Goal: Information Seeking & Learning: Learn about a topic

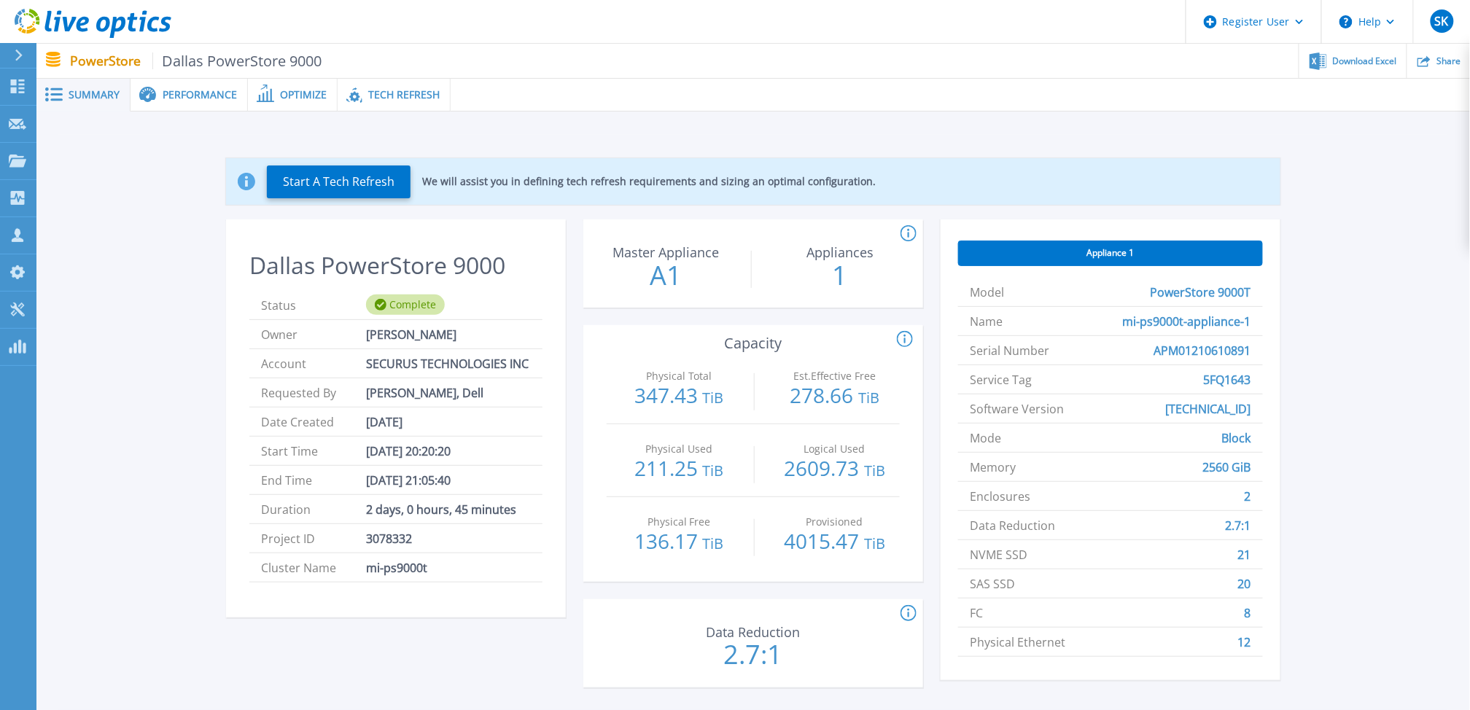
click at [198, 90] on span "Performance" at bounding box center [200, 95] width 74 height 10
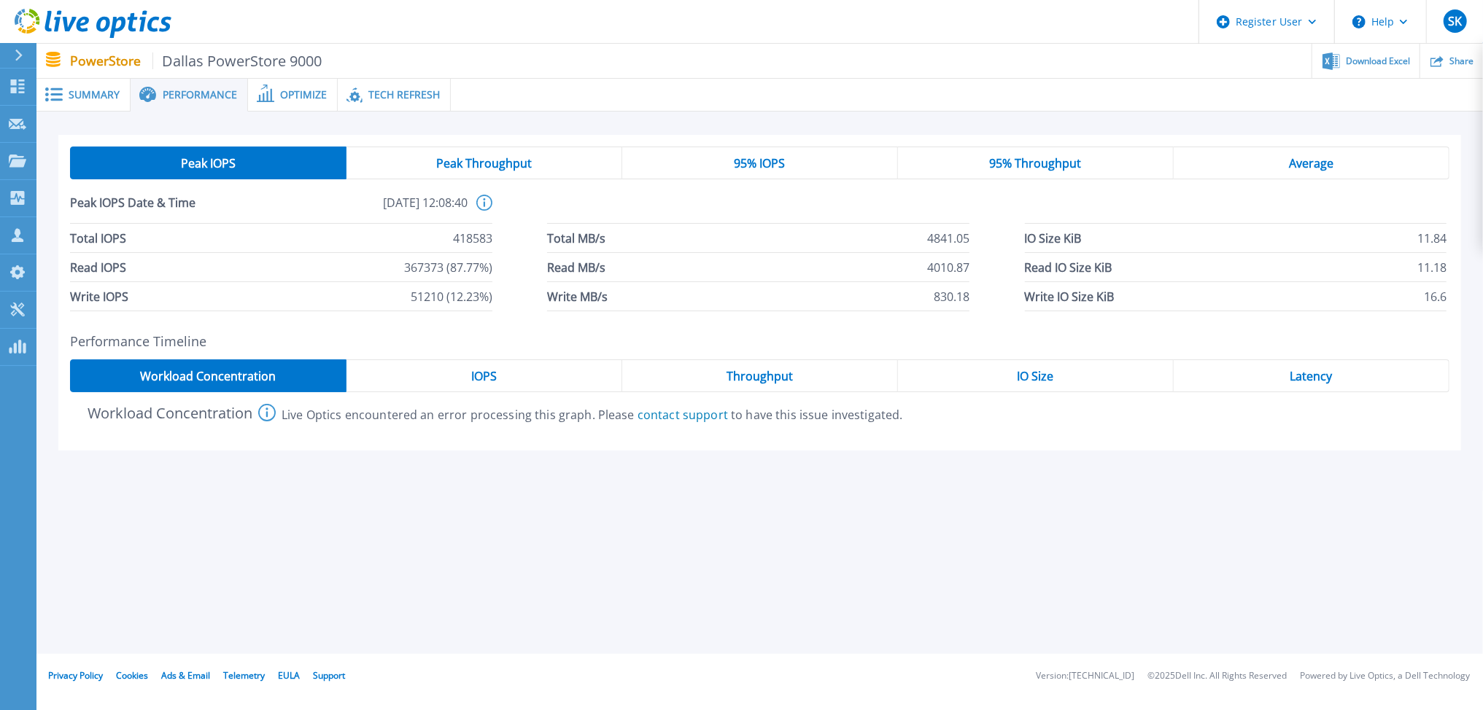
click at [489, 374] on span "IOPS" at bounding box center [484, 376] width 26 height 12
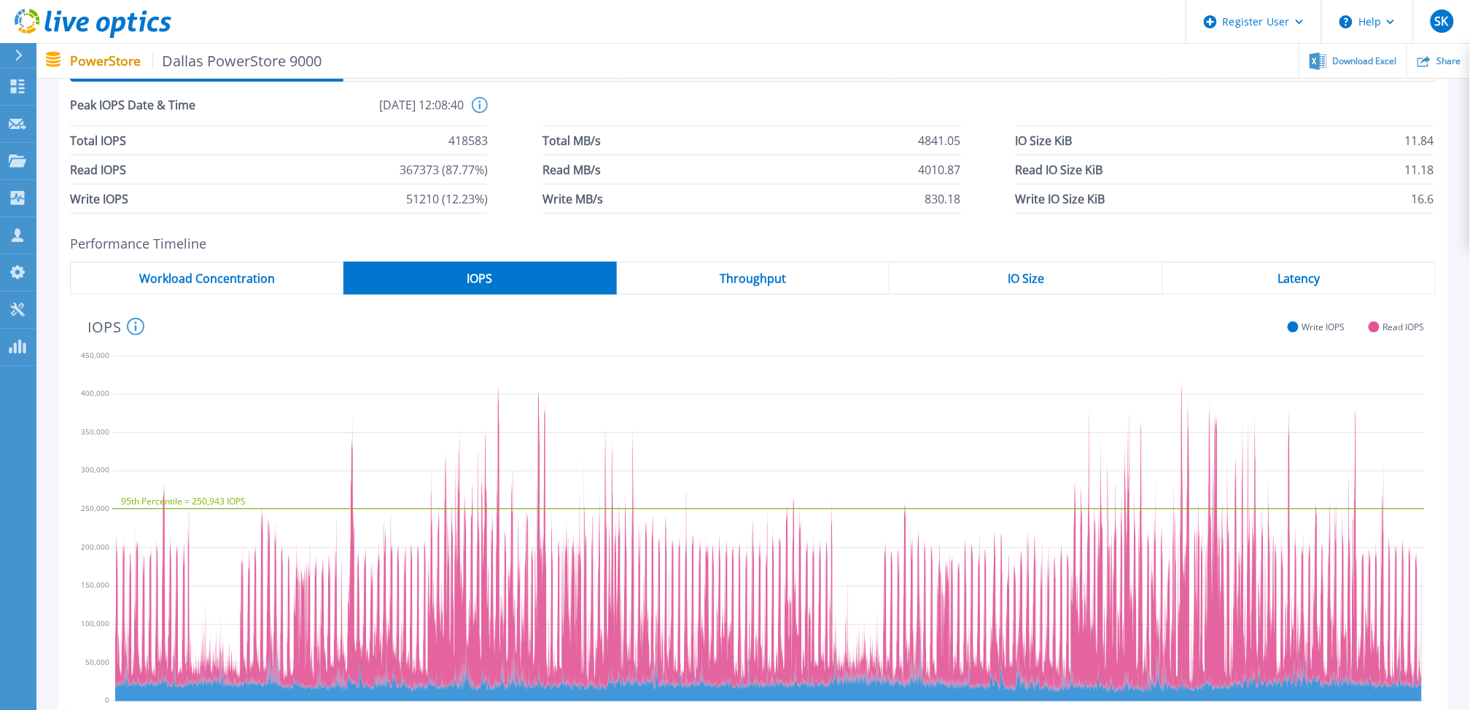
scroll to position [162, 0]
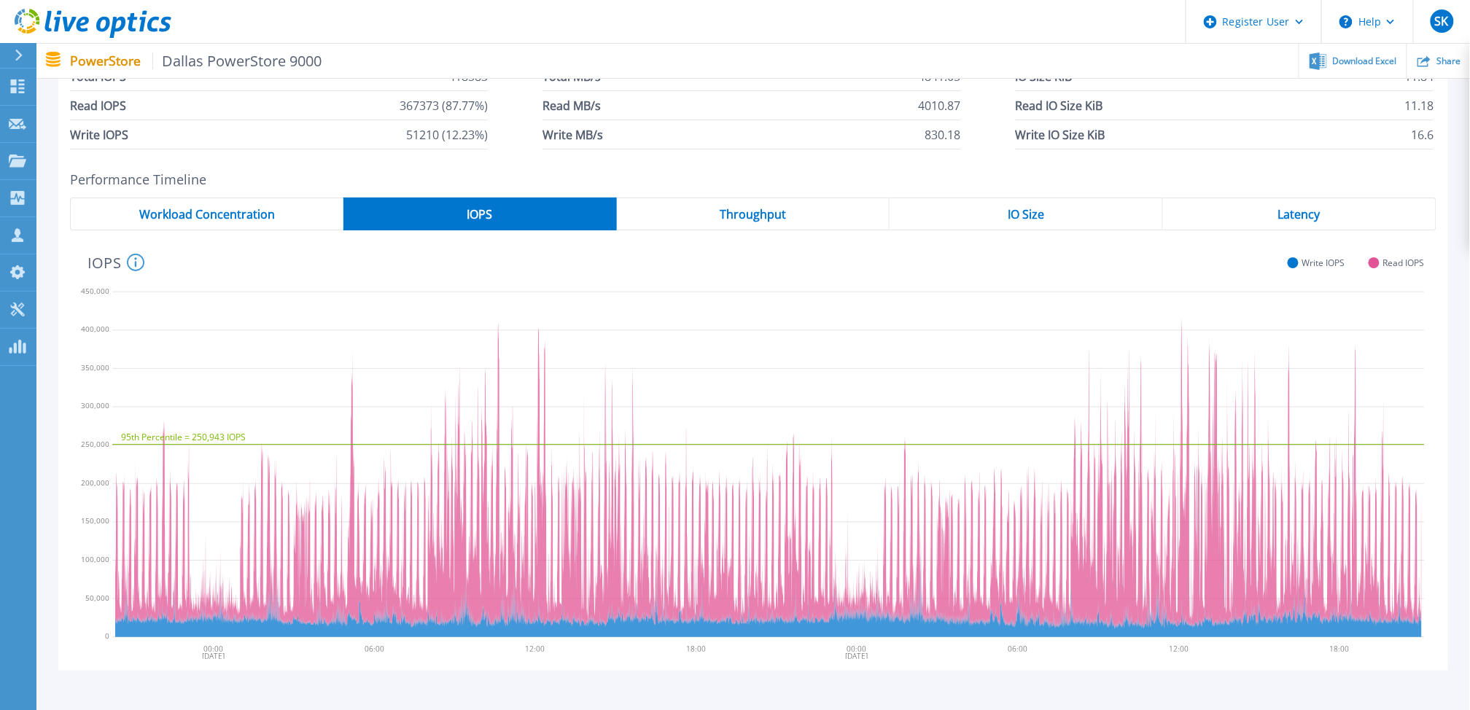
click at [1054, 205] on div "IO Size" at bounding box center [1026, 214] width 273 height 33
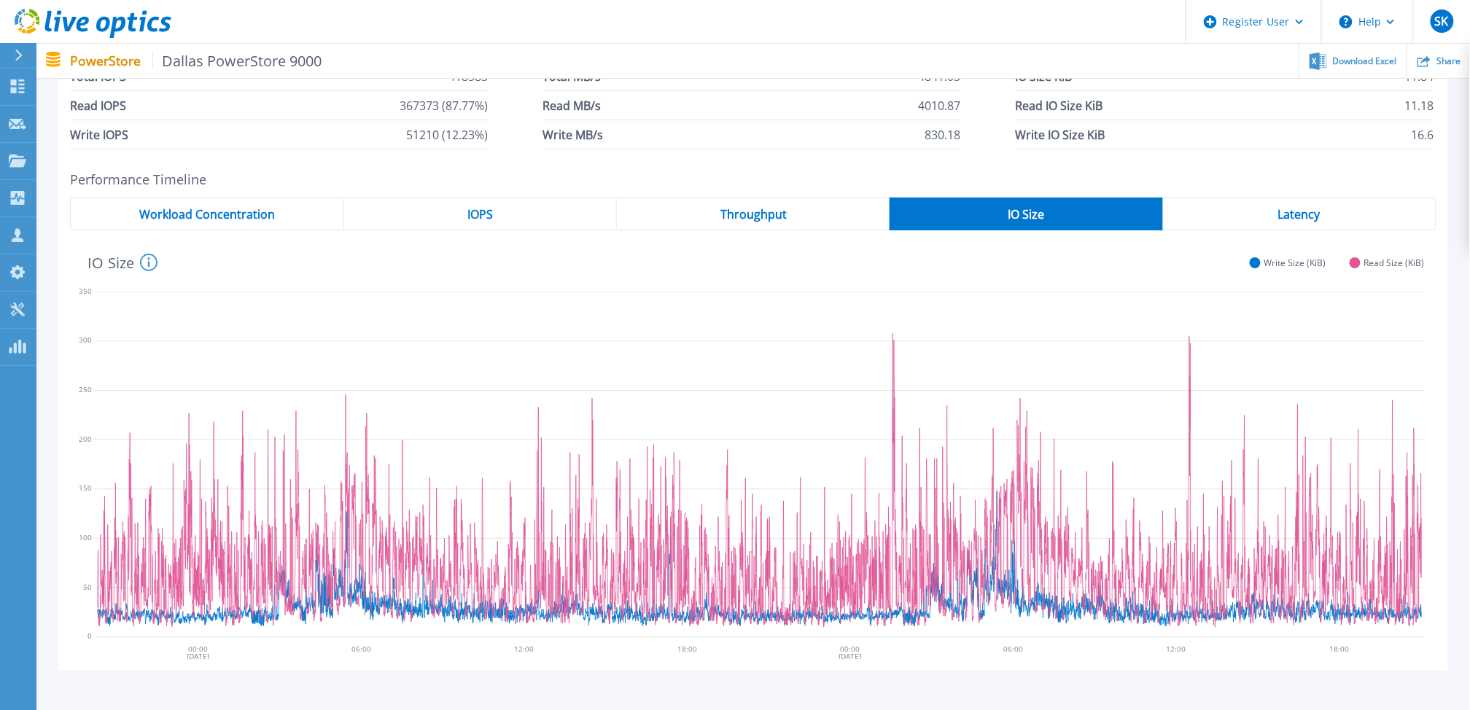
click at [492, 214] on span "IOPS" at bounding box center [480, 215] width 26 height 12
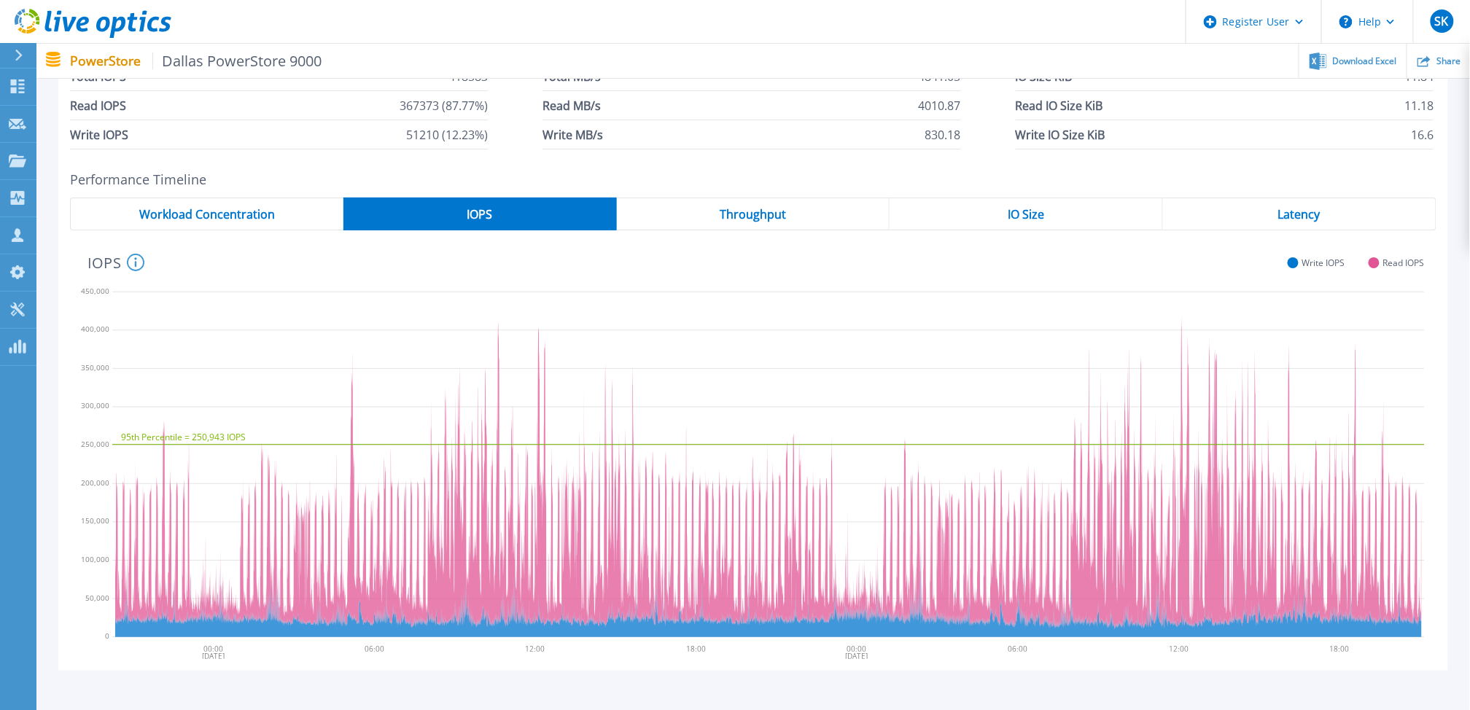
click at [956, 217] on div "IO Size" at bounding box center [1026, 214] width 273 height 33
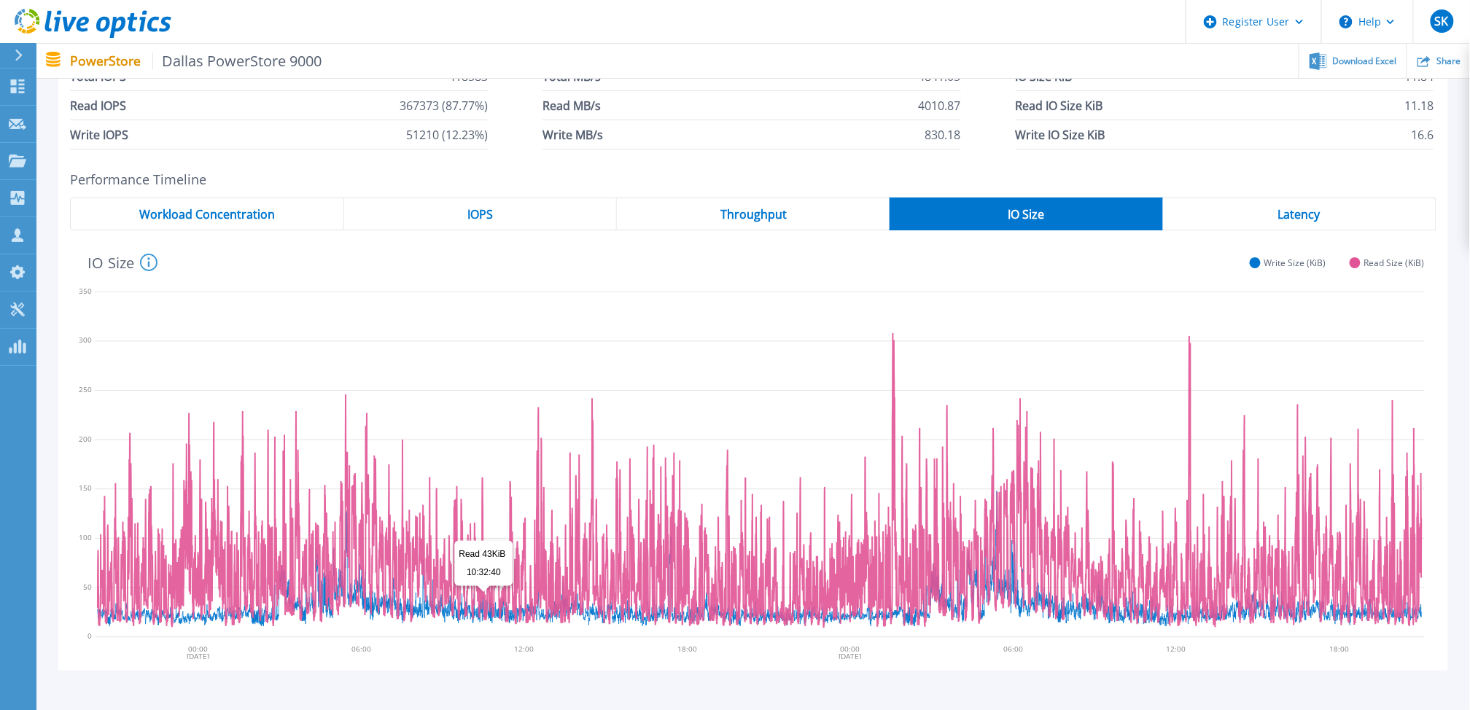
click at [484, 597] on icon at bounding box center [760, 481] width 1324 height 294
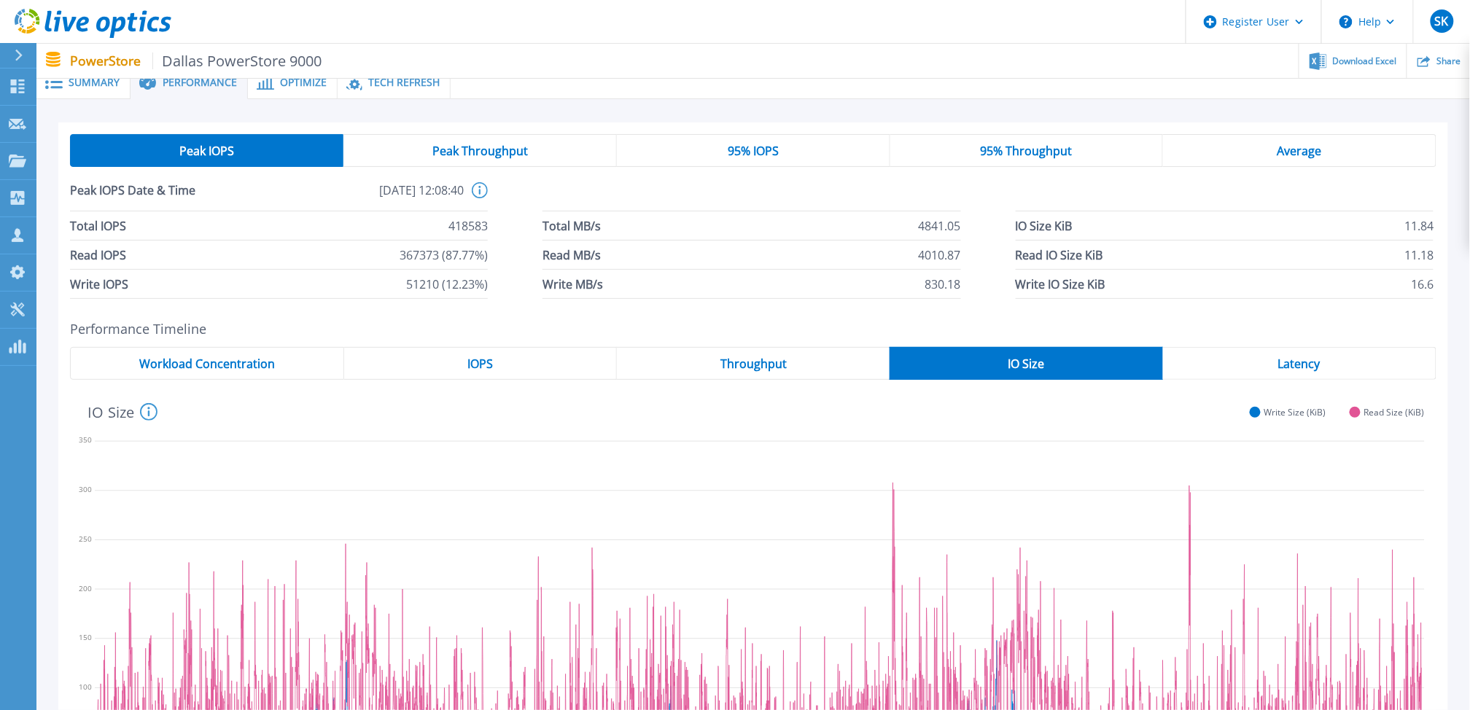
scroll to position [0, 0]
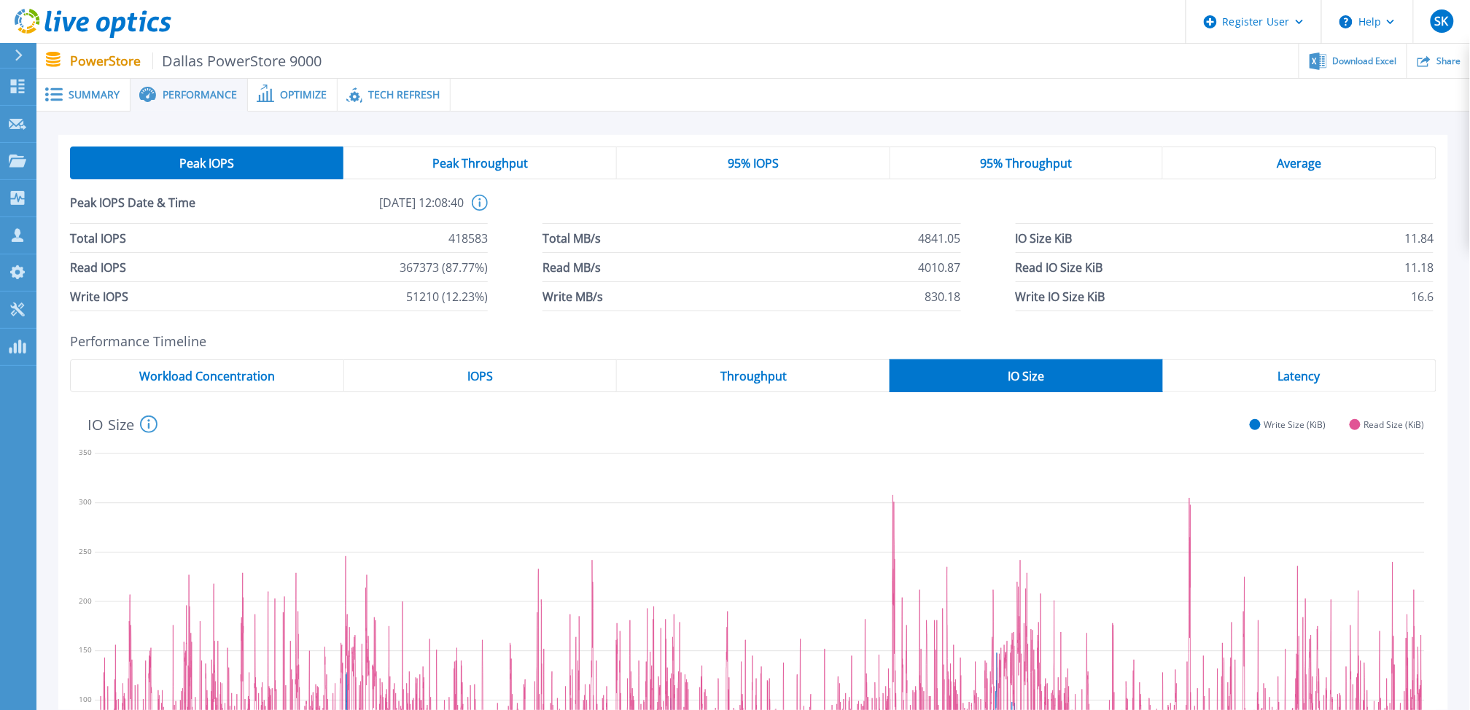
click at [484, 203] on icon at bounding box center [480, 203] width 16 height 16
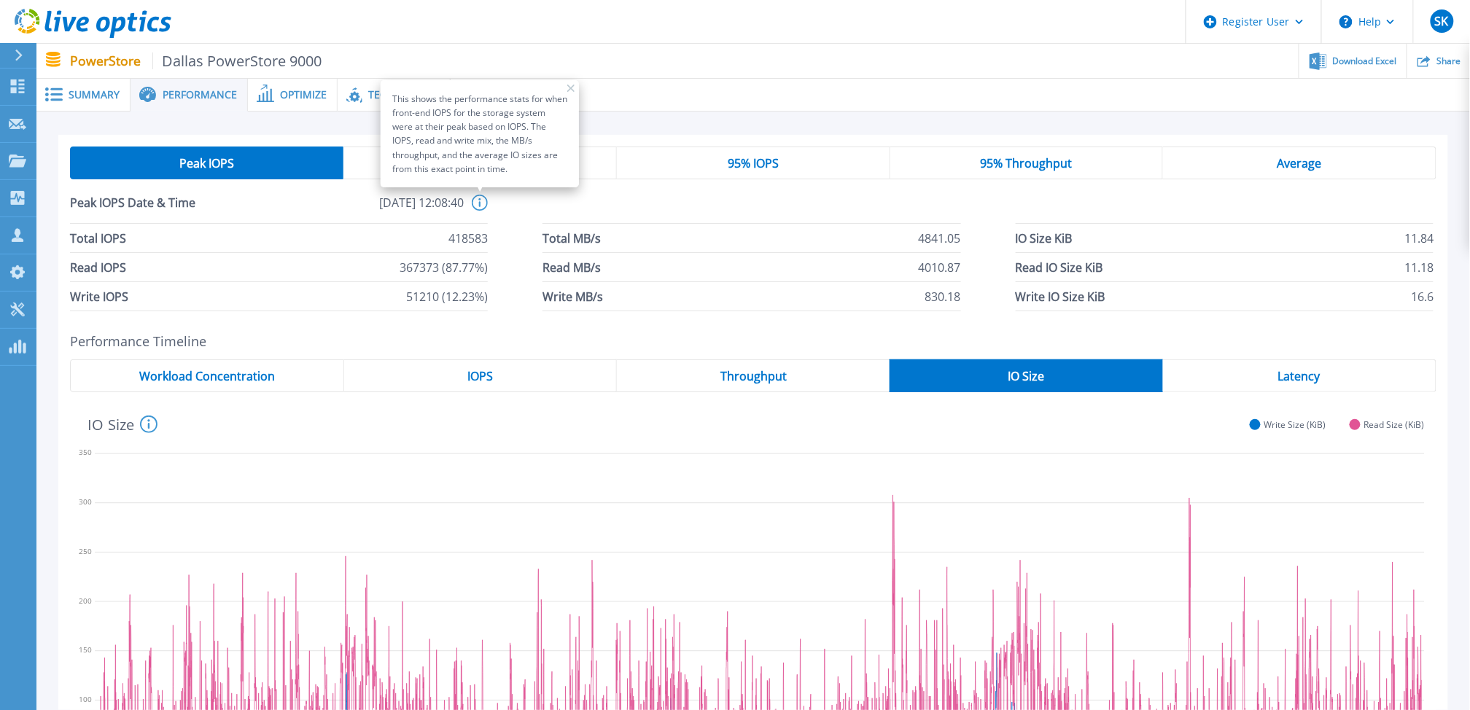
drag, startPoint x: 758, startPoint y: 161, endPoint x: 751, endPoint y: 162, distance: 7.3
click at [754, 162] on span "95% IOPS" at bounding box center [753, 164] width 51 height 12
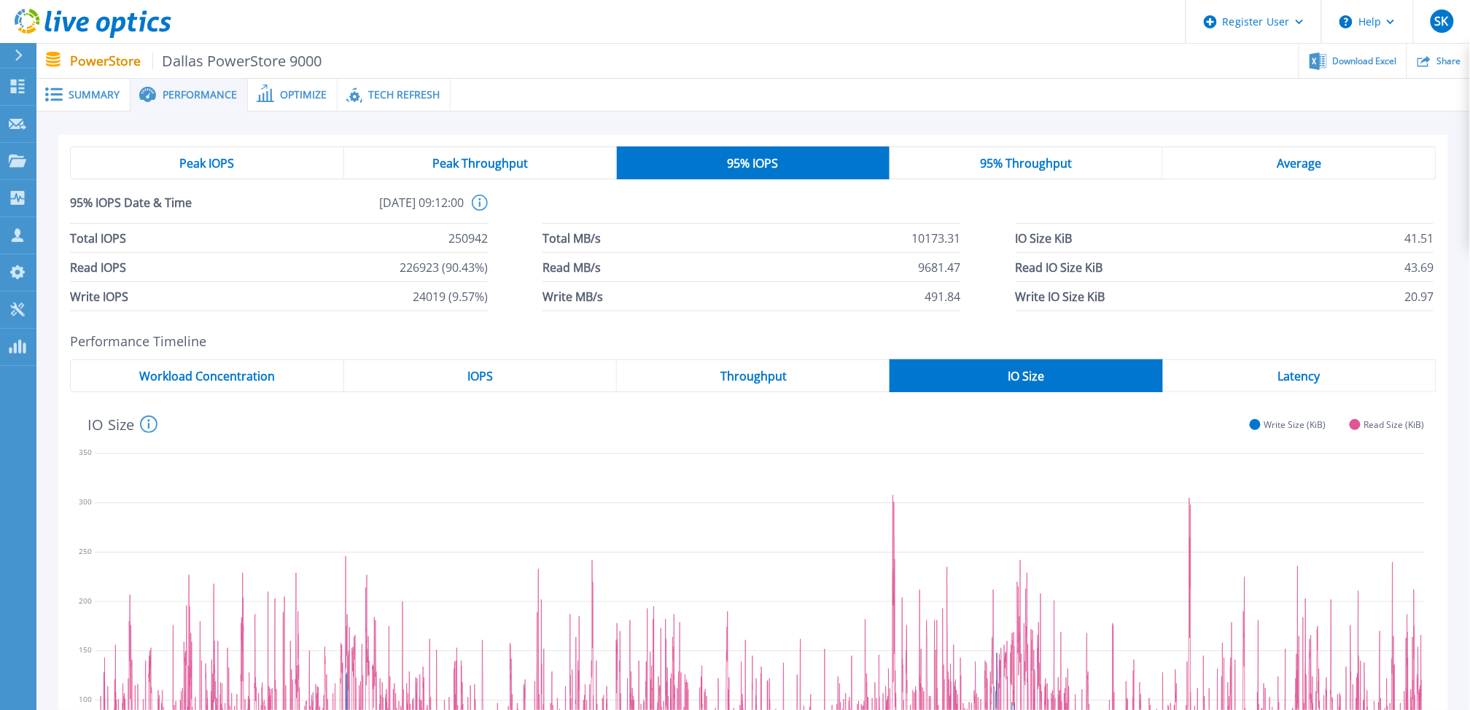
click at [519, 159] on span "Peak Throughput" at bounding box center [480, 164] width 96 height 12
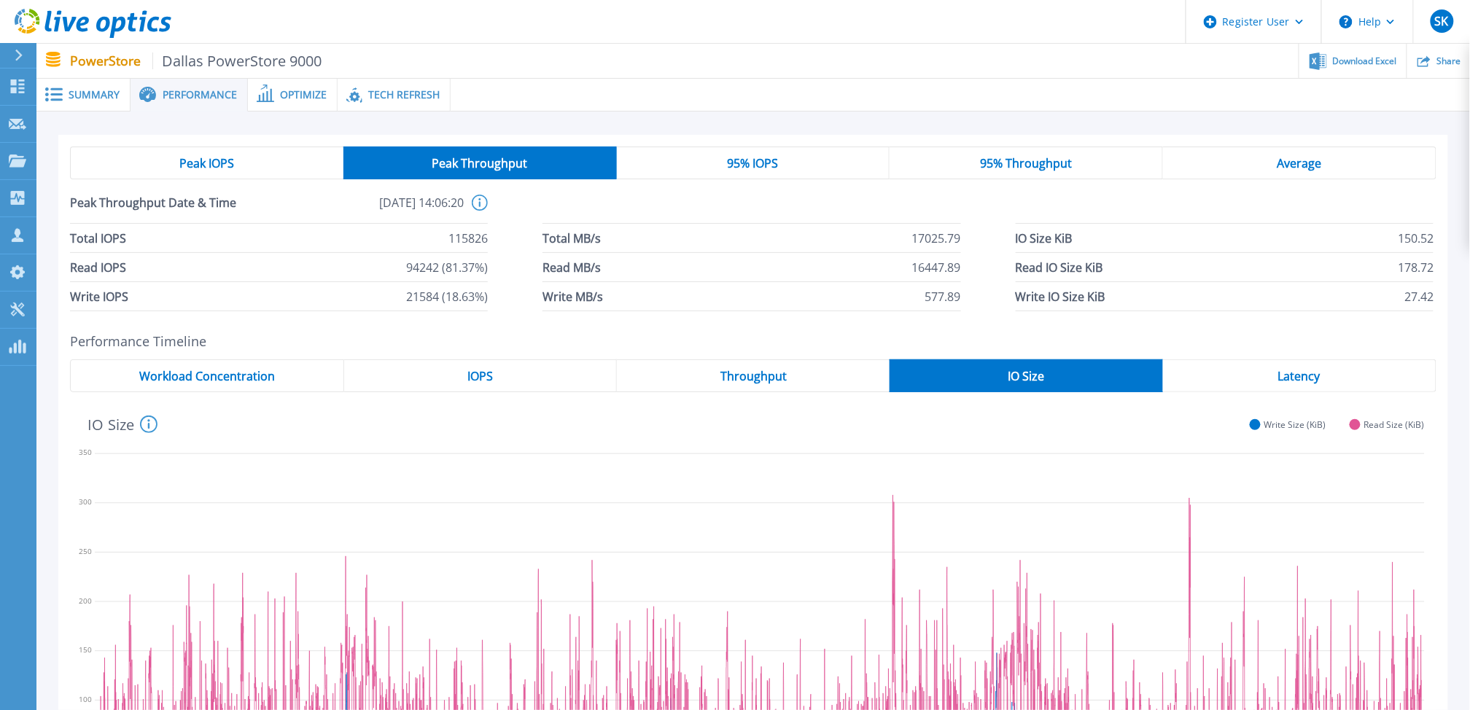
click at [209, 158] on span "Peak IOPS" at bounding box center [206, 164] width 55 height 12
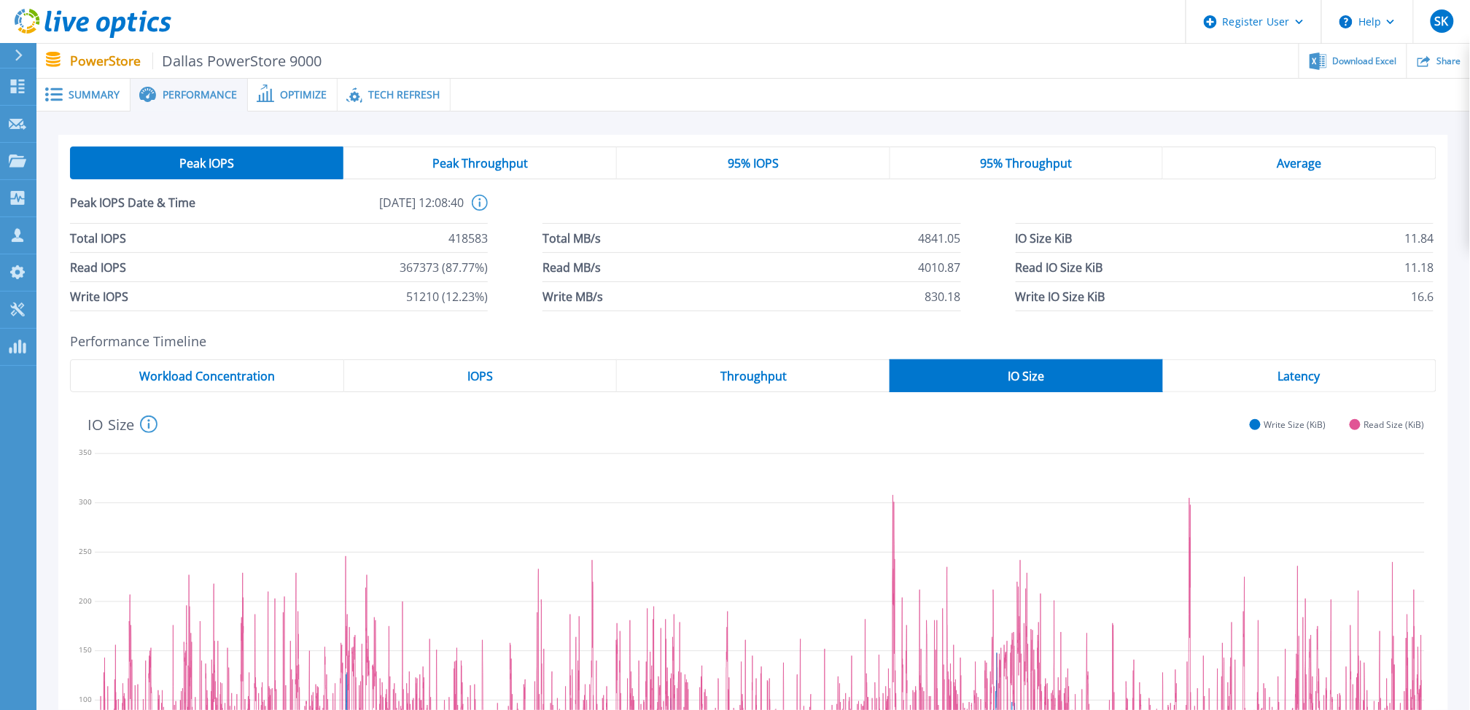
click at [764, 168] on span "95% IOPS" at bounding box center [753, 164] width 51 height 12
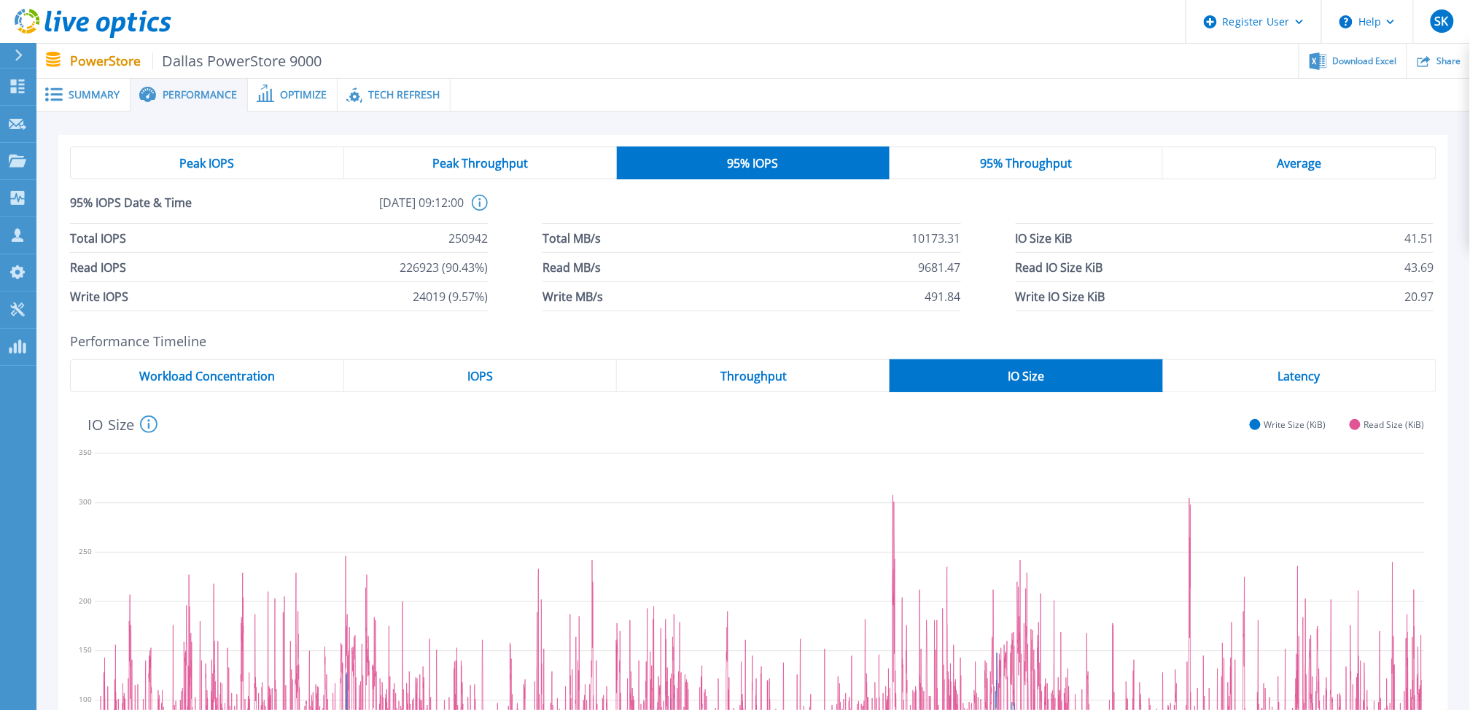
click at [219, 161] on span "Peak IOPS" at bounding box center [206, 164] width 55 height 12
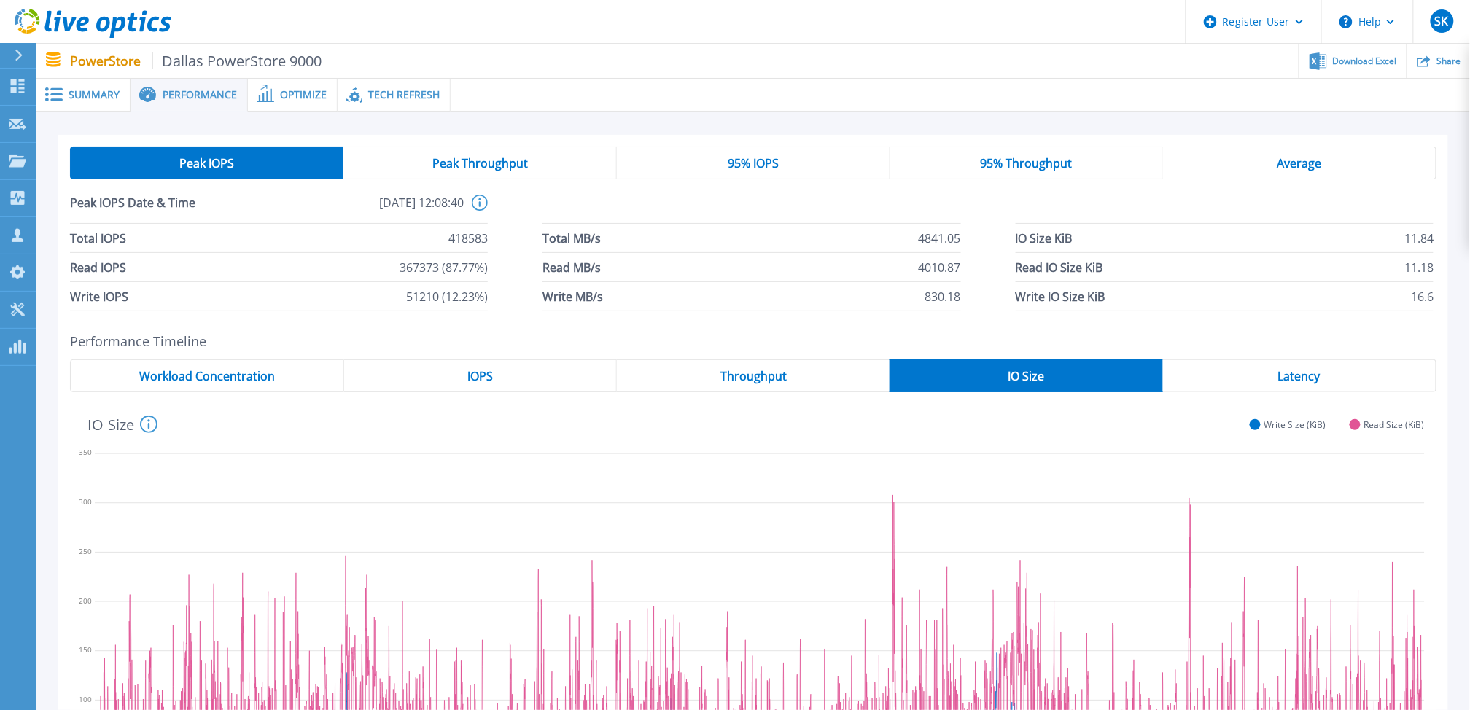
click at [86, 90] on span "Summary" at bounding box center [94, 95] width 51 height 10
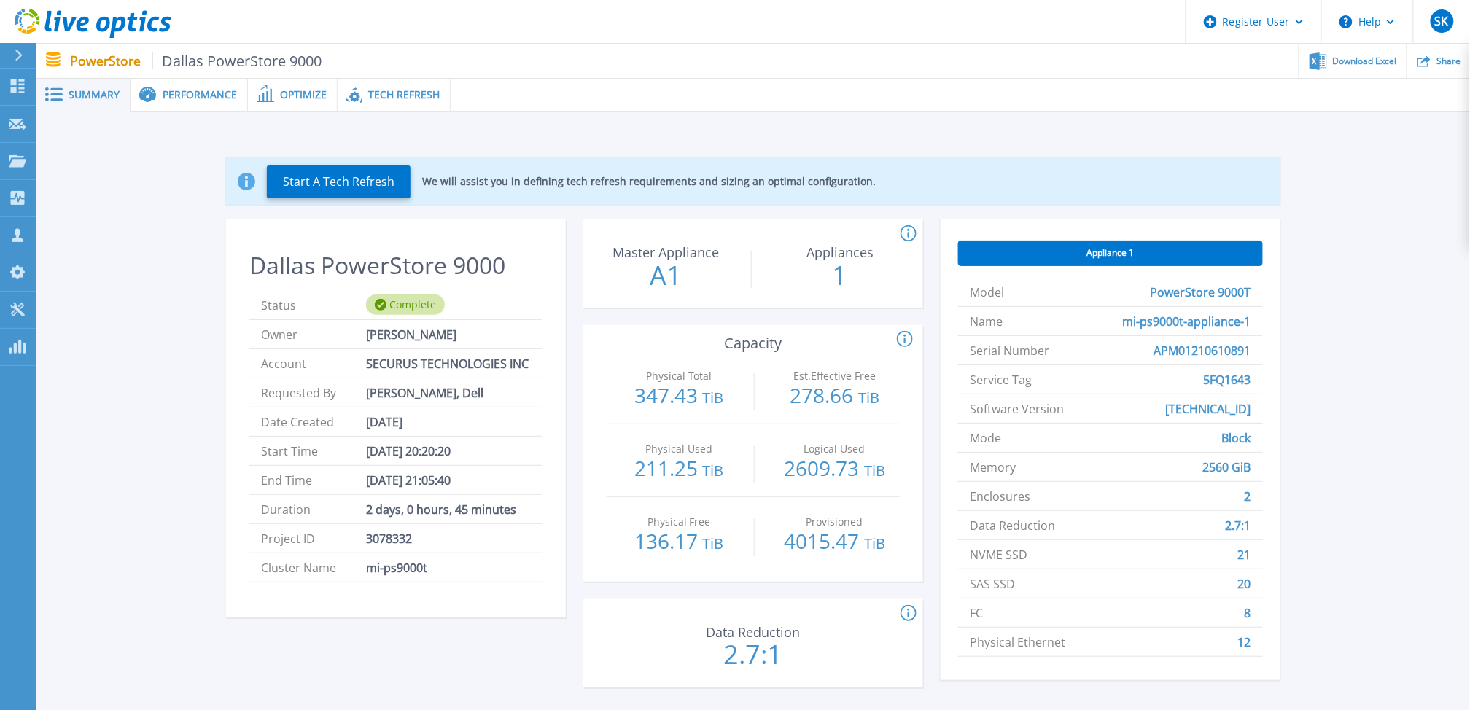
click at [171, 101] on div "Performance" at bounding box center [189, 95] width 117 height 33
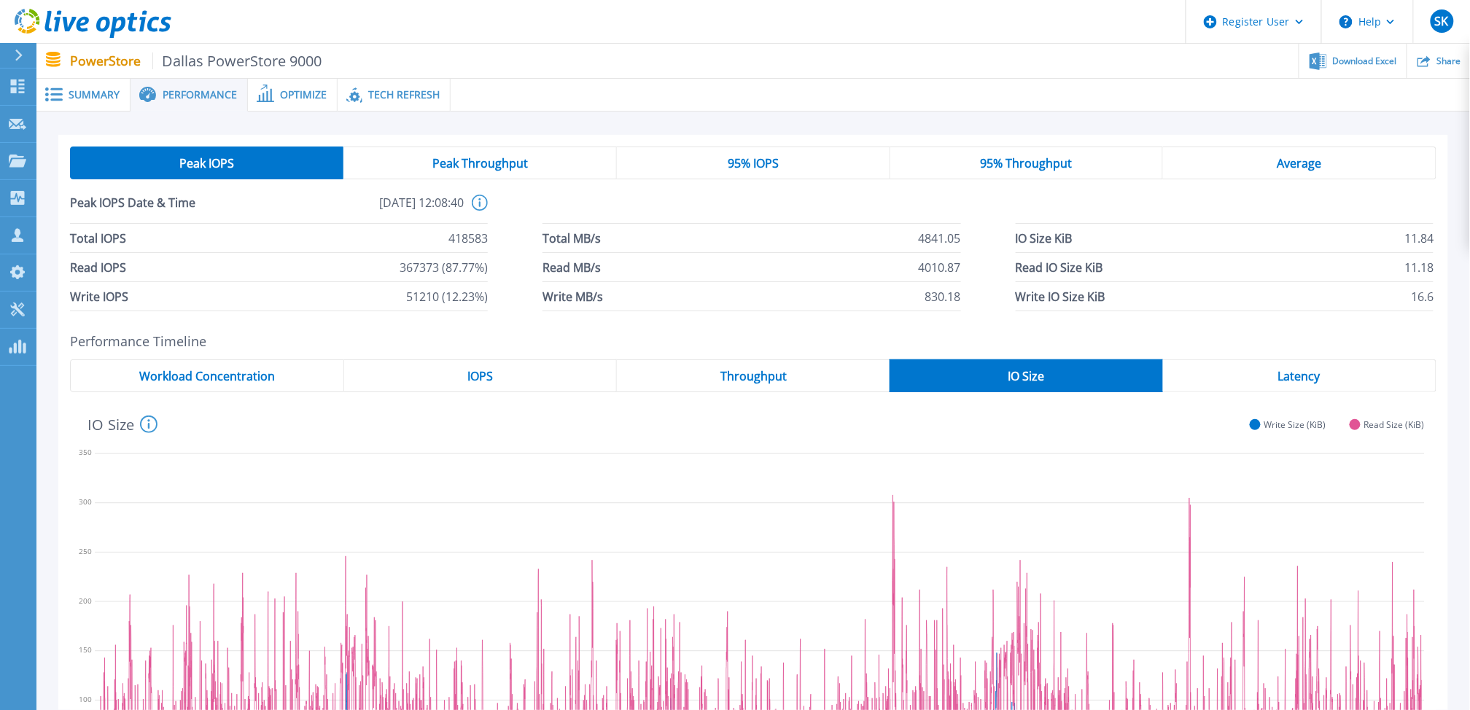
click at [739, 163] on span "95% IOPS" at bounding box center [753, 164] width 51 height 12
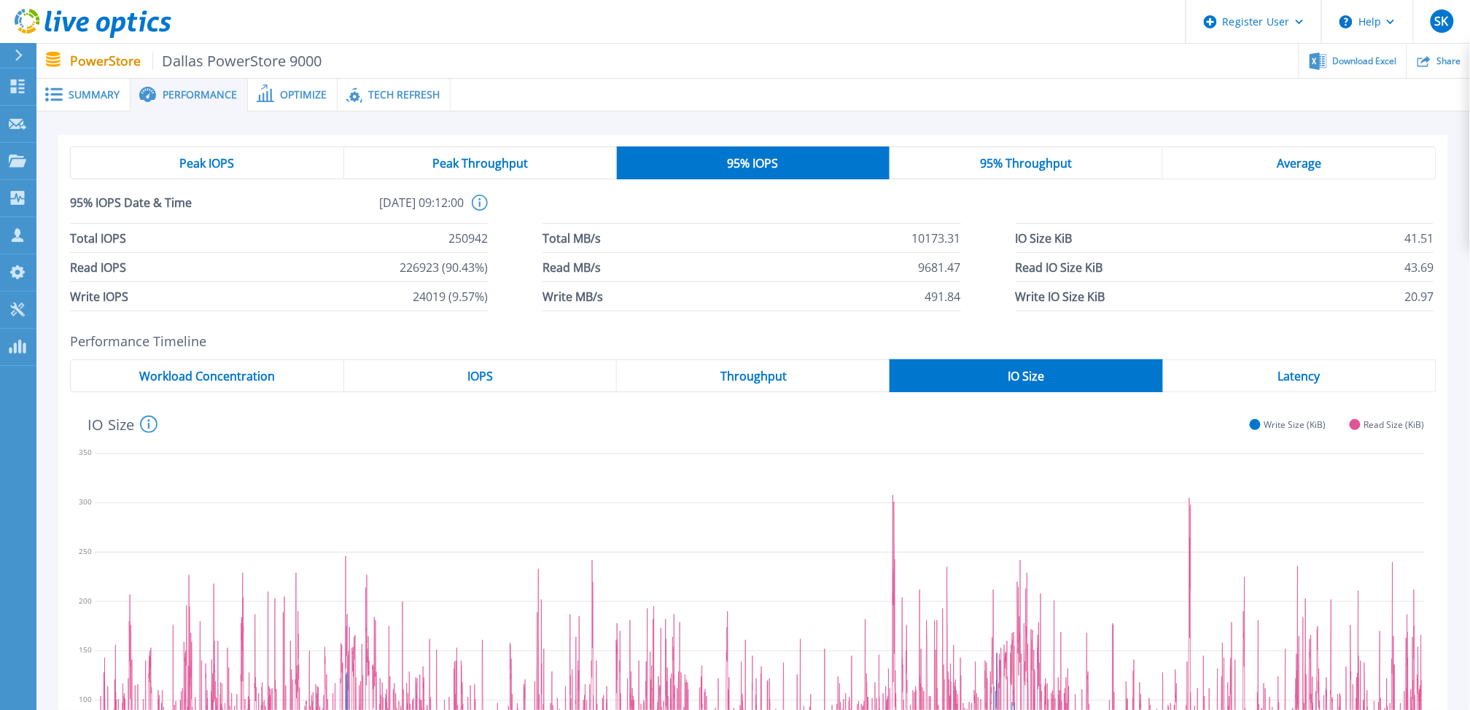
click at [753, 163] on span "95% IOPS" at bounding box center [752, 164] width 51 height 12
click at [90, 91] on span "Summary" at bounding box center [94, 95] width 51 height 10
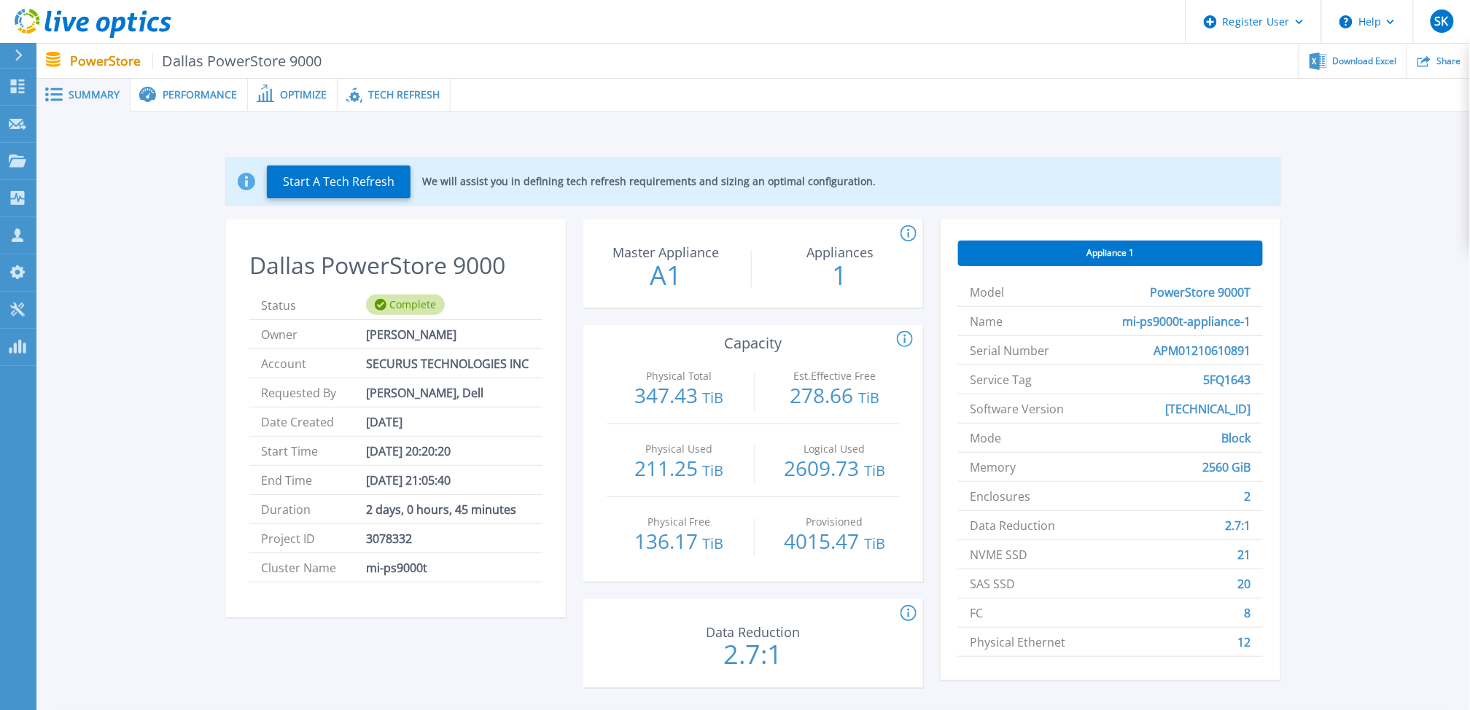
click at [1375, 214] on div "Start A Tech Refresh We will assist you in defining tech refresh requirements a…" at bounding box center [753, 426] width 1390 height 582
click at [187, 93] on span "Performance" at bounding box center [200, 95] width 74 height 10
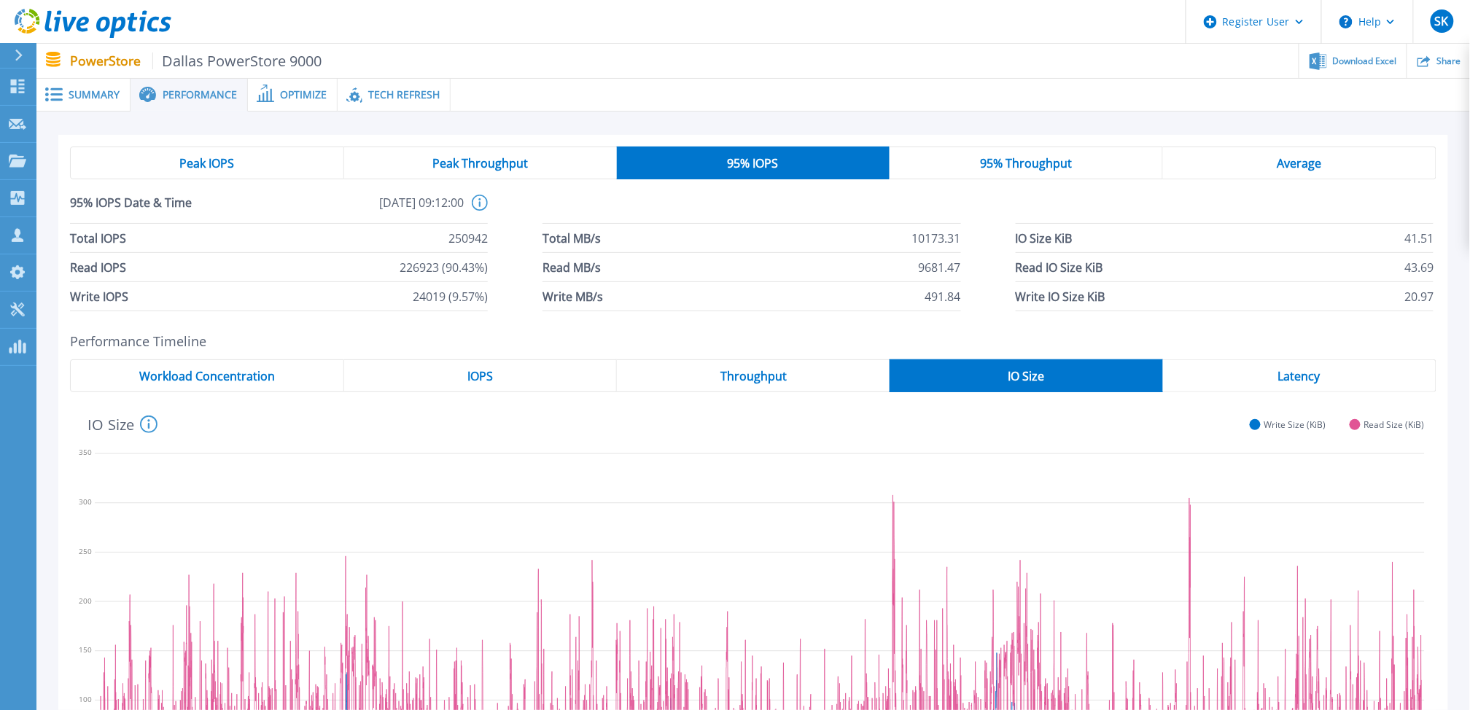
click at [1282, 163] on span "Average" at bounding box center [1300, 164] width 44 height 12
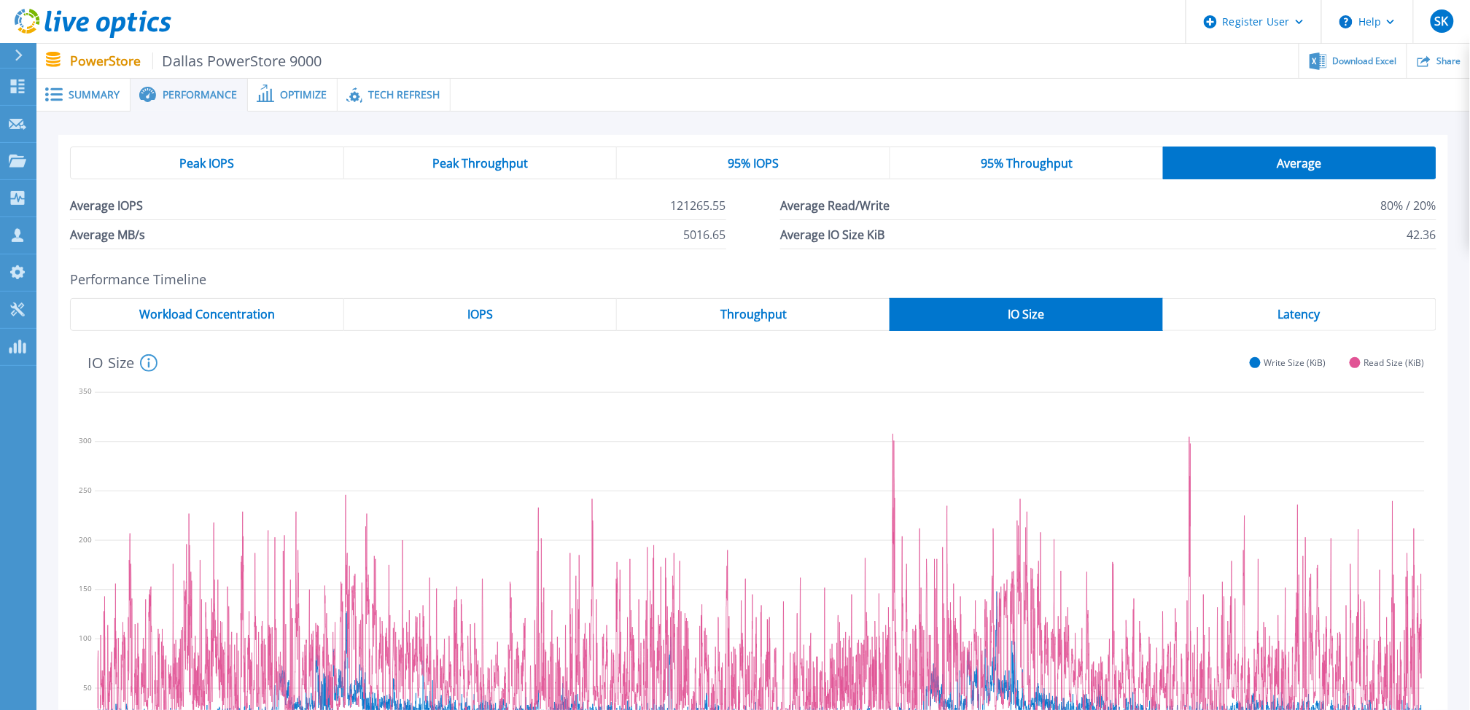
click at [755, 163] on span "95% IOPS" at bounding box center [753, 164] width 51 height 12
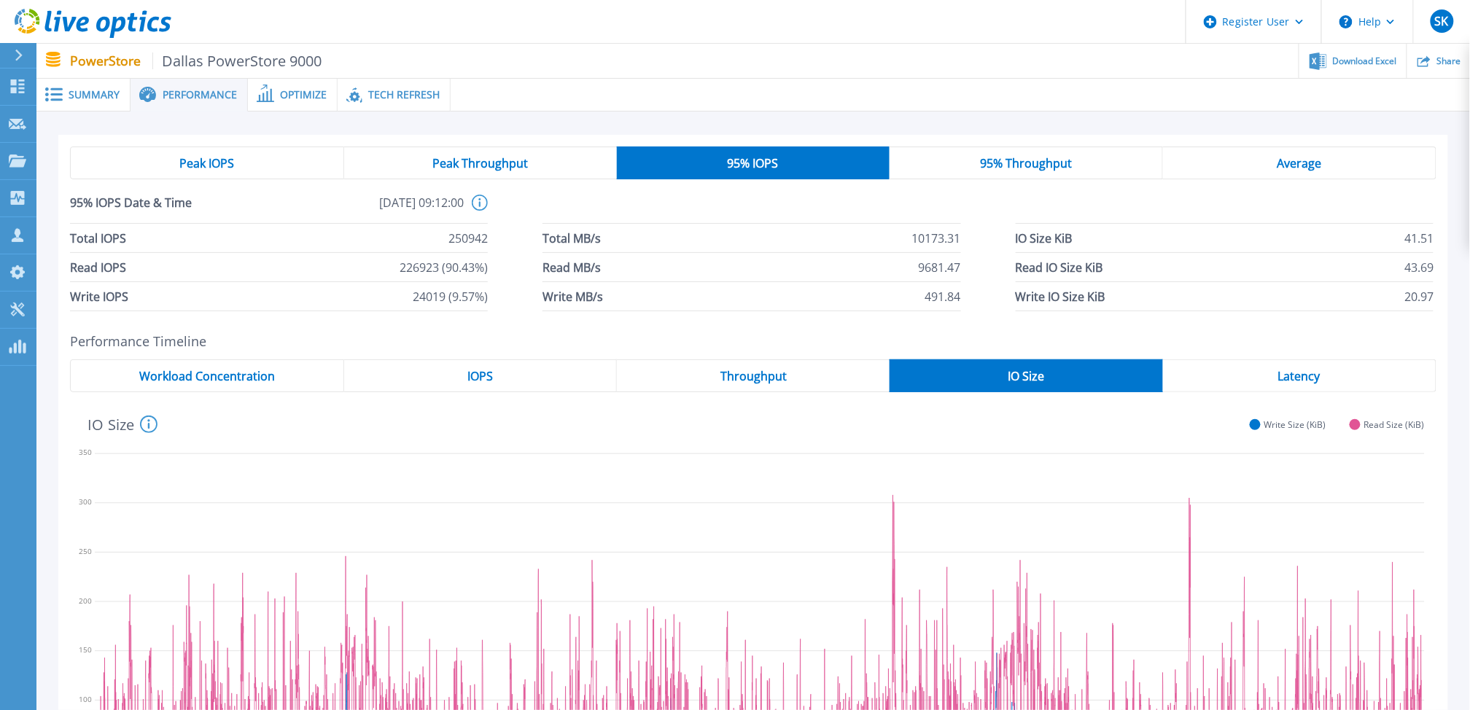
click at [222, 164] on span "Peak IOPS" at bounding box center [206, 164] width 55 height 12
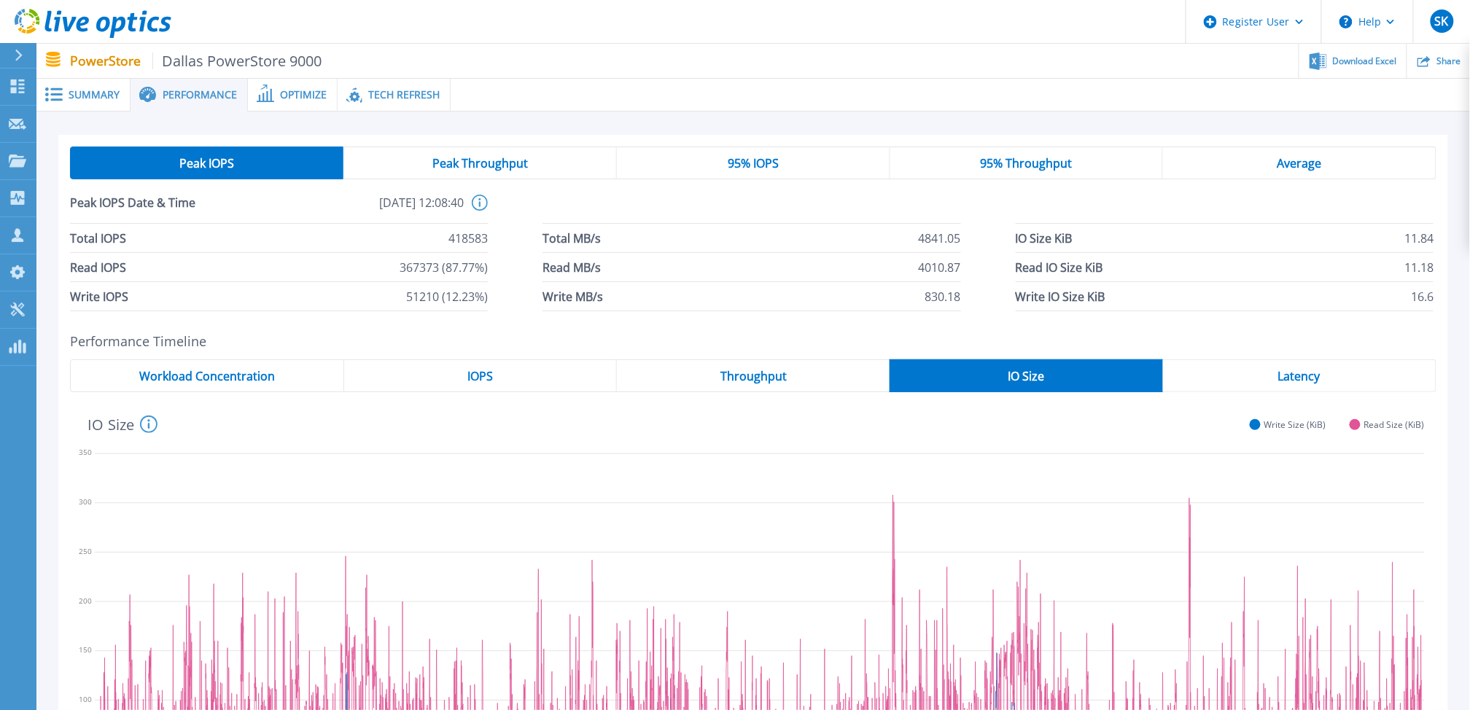
click at [176, 96] on span "Performance" at bounding box center [200, 95] width 74 height 10
click at [82, 95] on span "Summary" at bounding box center [94, 95] width 51 height 10
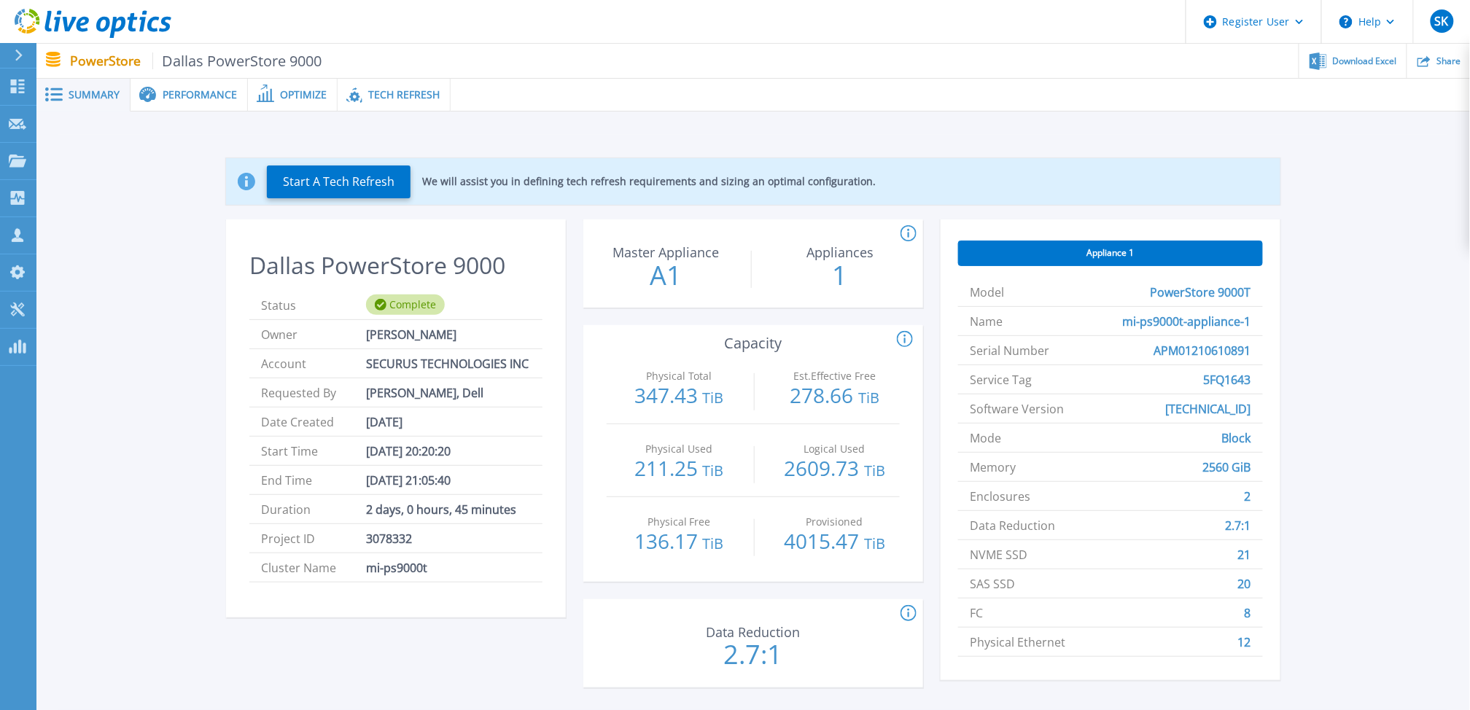
click at [74, 158] on div "Start A Tech Refresh We will assist you in defining tech refresh requirements a…" at bounding box center [753, 426] width 1390 height 582
click at [91, 199] on div "Start A Tech Refresh We will assist you in defining tech refresh requirements a…" at bounding box center [753, 426] width 1390 height 582
